Goal: Transaction & Acquisition: Obtain resource

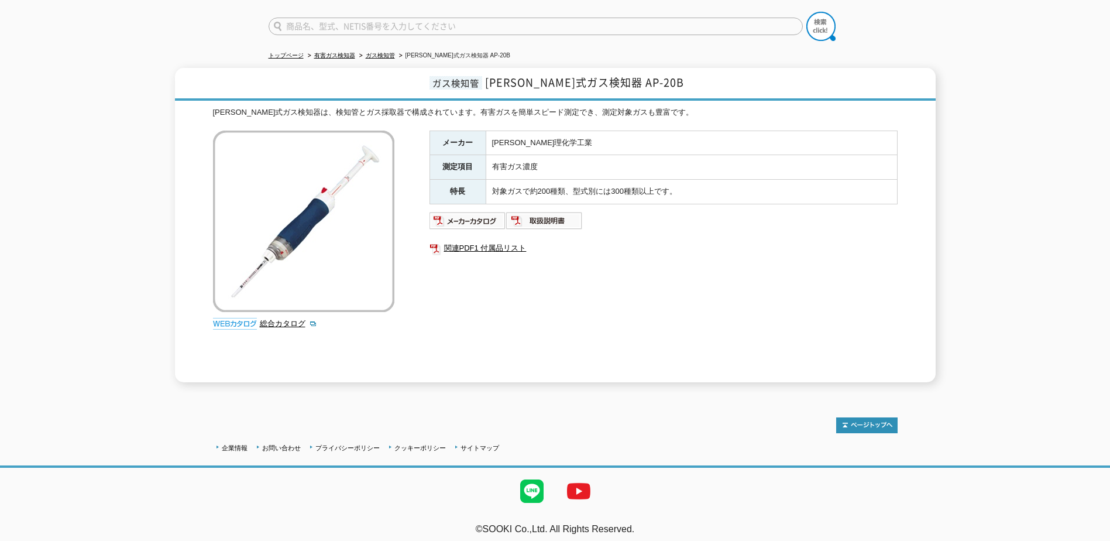
scroll to position [88, 0]
click at [472, 217] on img at bounding box center [468, 220] width 77 height 19
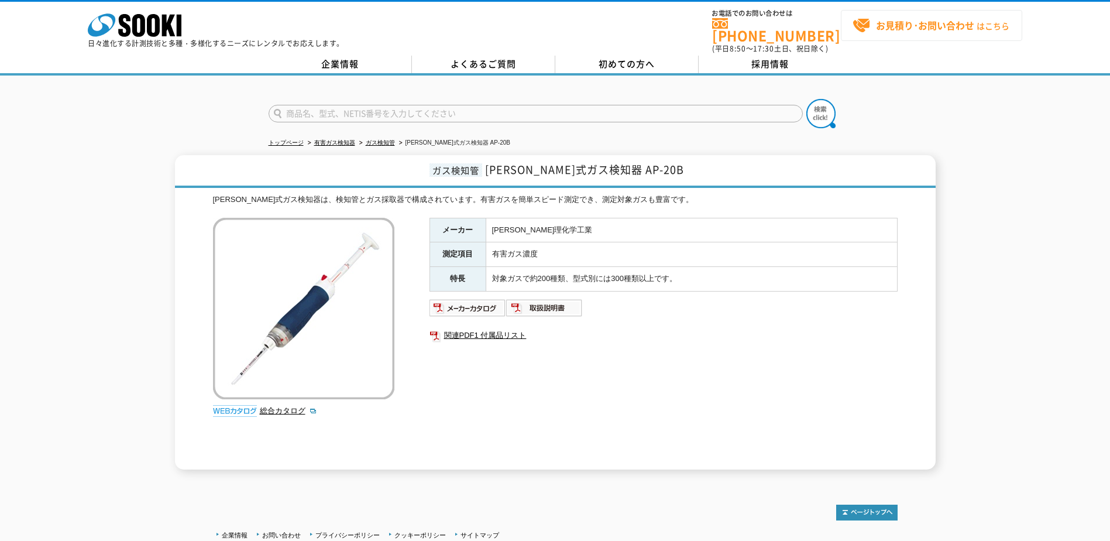
click at [942, 23] on strong "お見積り･お問い合わせ" at bounding box center [925, 25] width 98 height 14
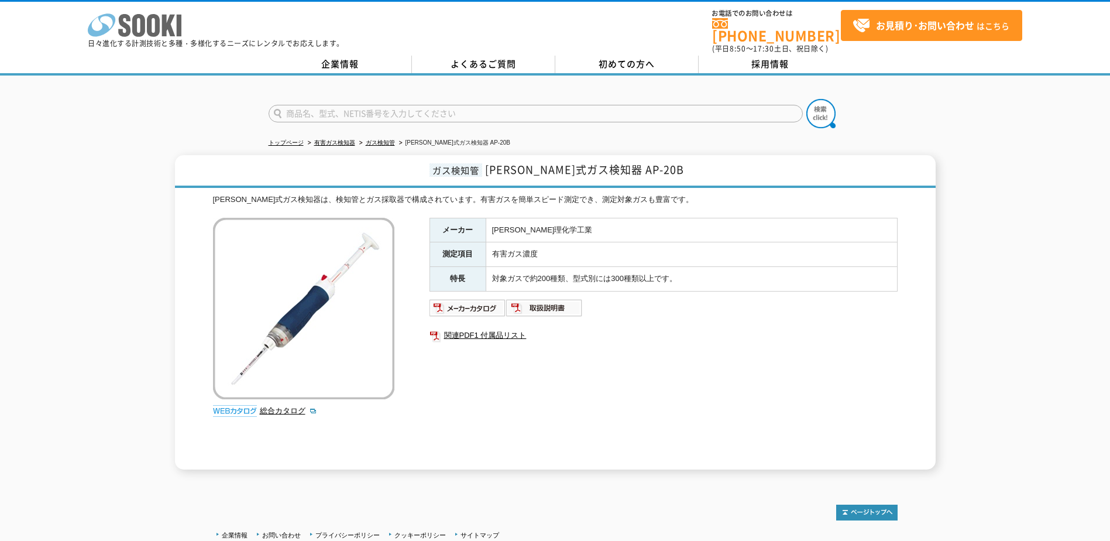
click at [122, 23] on icon at bounding box center [124, 25] width 12 height 23
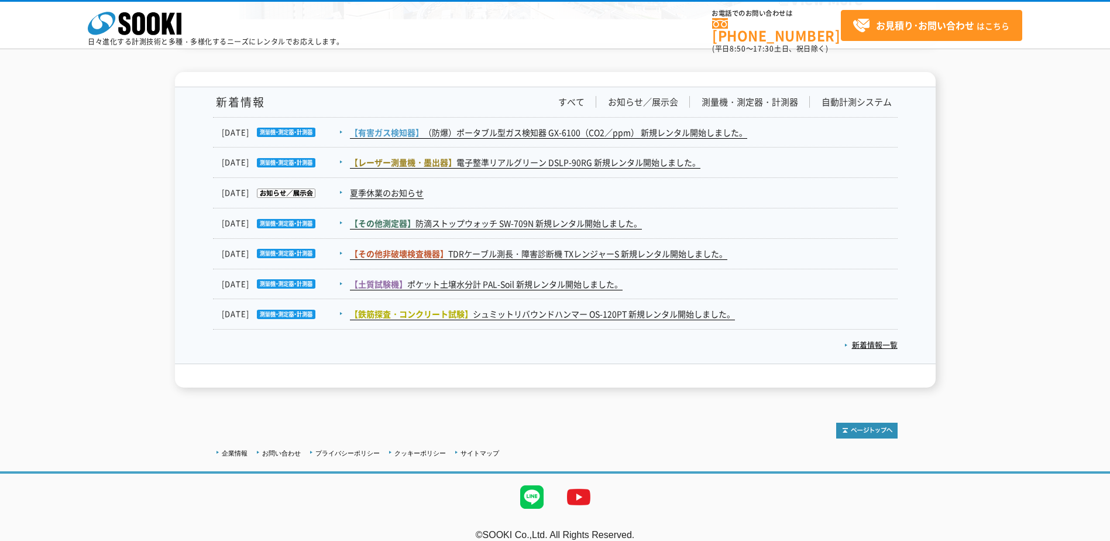
scroll to position [1914, 0]
